Goal: Check status: Check status

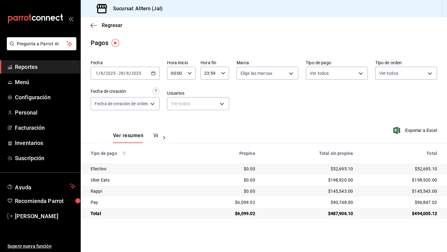
click at [32, 65] on span "Reportes" at bounding box center [45, 67] width 60 height 8
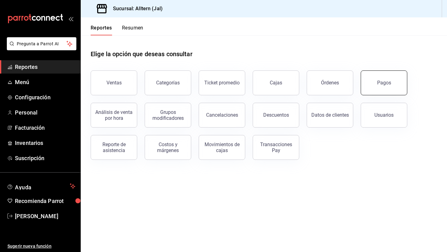
click at [379, 79] on button "Pagos" at bounding box center [383, 82] width 47 height 25
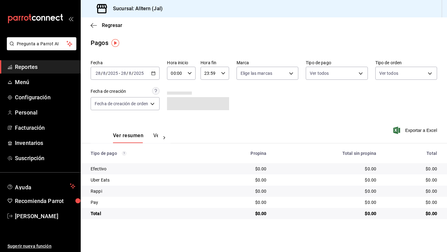
click at [153, 75] on icon "button" at bounding box center [153, 73] width 4 height 4
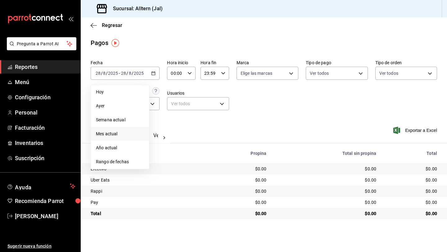
click at [115, 134] on span "Mes actual" at bounding box center [120, 134] width 48 height 7
